Goal: Information Seeking & Learning: Learn about a topic

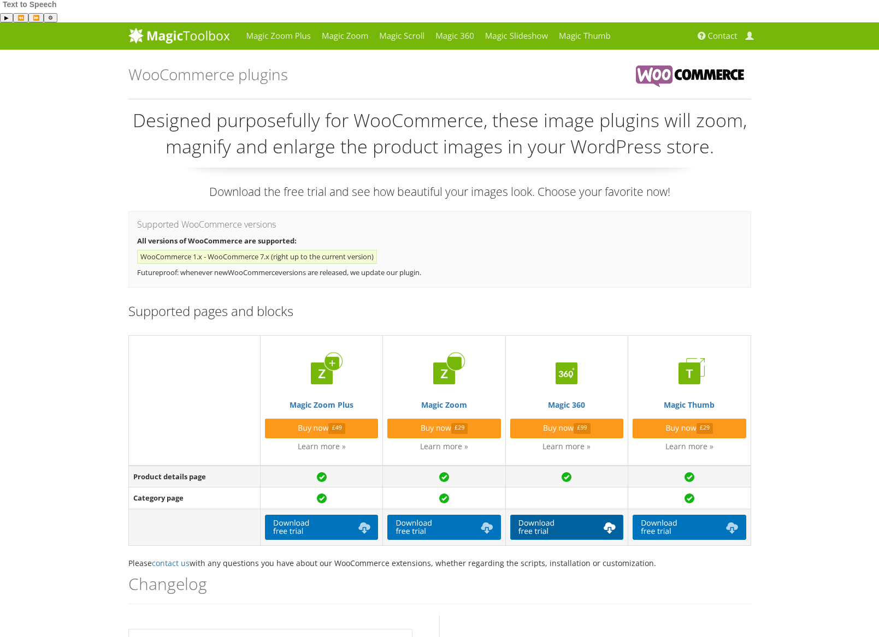
click at [556, 515] on link "Download free trial" at bounding box center [566, 527] width 113 height 25
click at [462, 22] on link "Magic 360" at bounding box center [455, 35] width 50 height 27
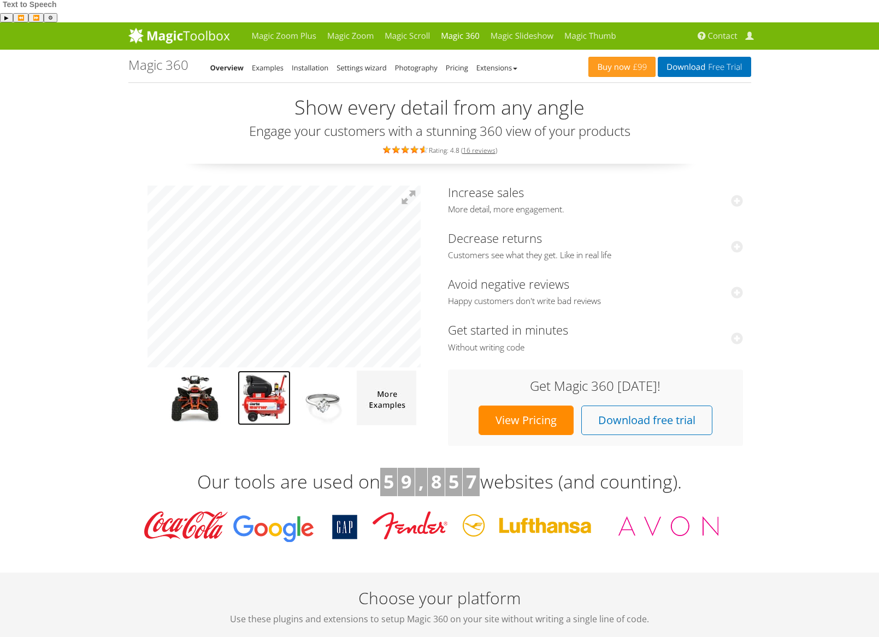
click at [262, 371] on img at bounding box center [264, 398] width 53 height 55
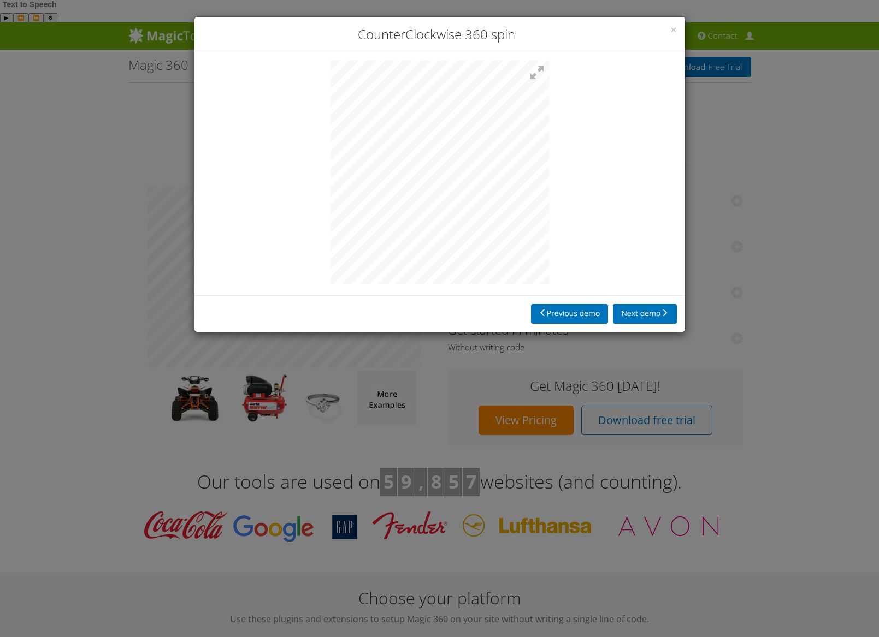
click at [246, 186] on div at bounding box center [439, 173] width 490 height 243
click at [630, 309] on button "Next demo" at bounding box center [644, 314] width 63 height 20
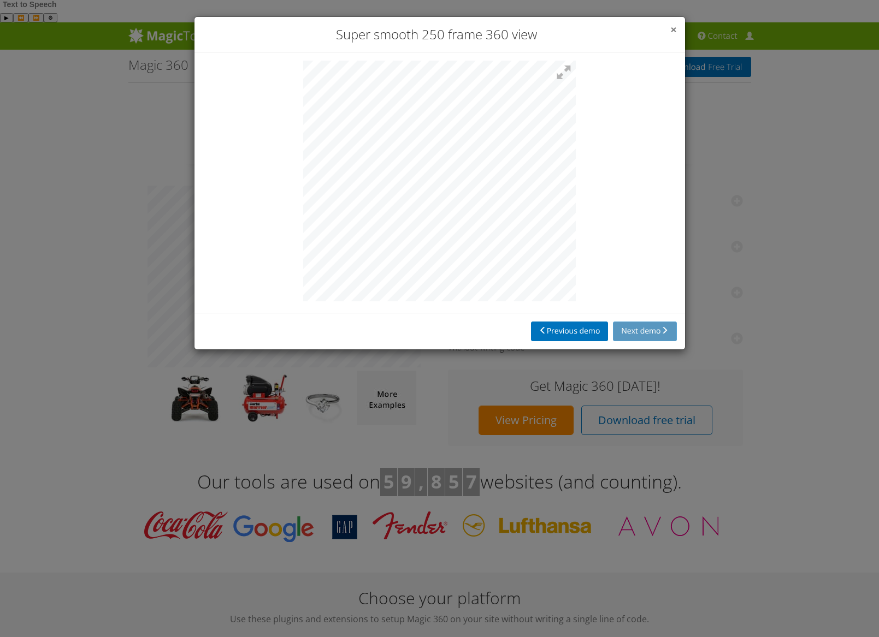
click at [673, 28] on span "×" at bounding box center [673, 29] width 7 height 15
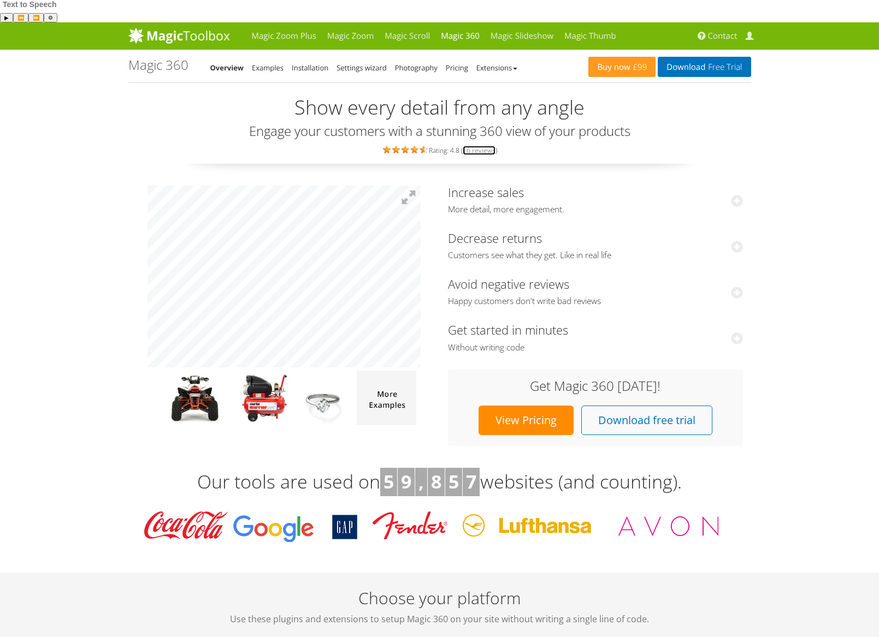
click at [479, 146] on link "16 reviews" at bounding box center [478, 150] width 33 height 9
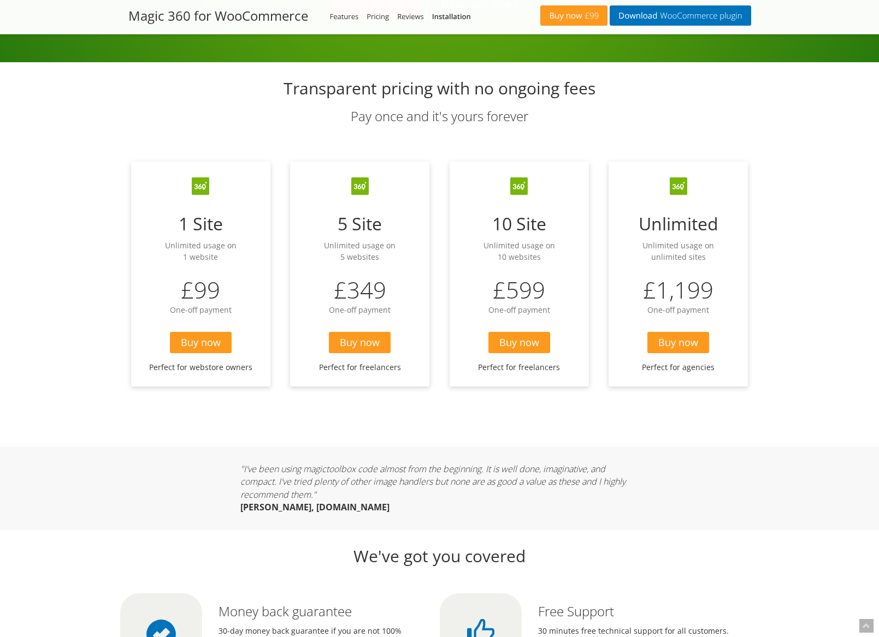
scroll to position [2737, 0]
